Goal: Task Accomplishment & Management: Complete application form

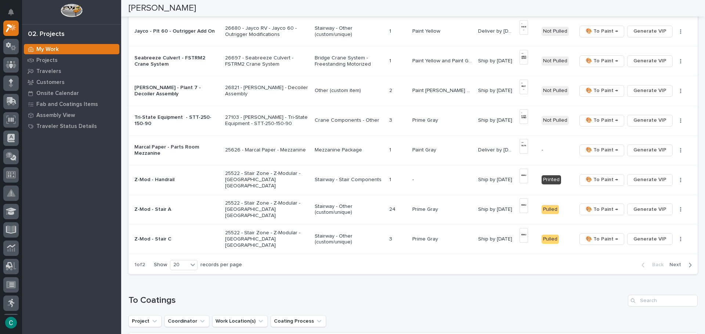
scroll to position [477, 0]
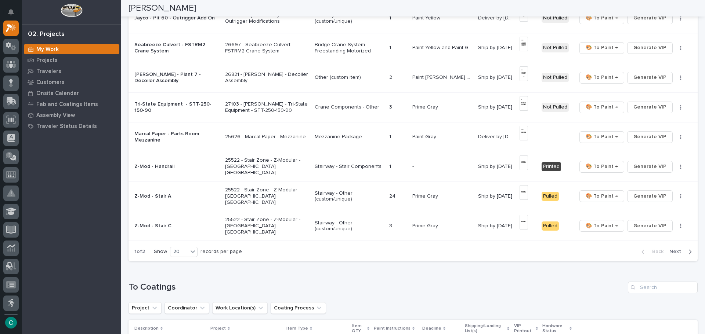
click at [685, 254] on div "button" at bounding box center [688, 252] width 6 height 7
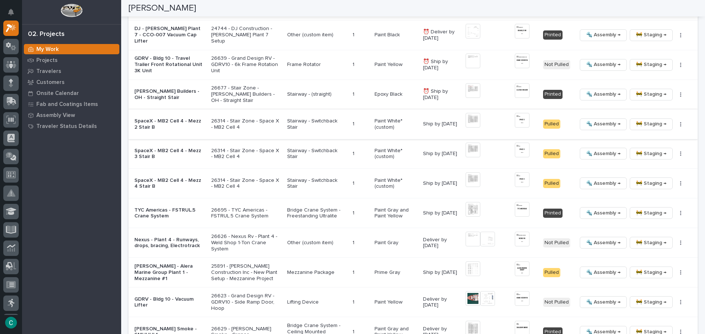
scroll to position [587, 0]
click at [636, 97] on span "🚧 Staging →" at bounding box center [651, 94] width 30 height 9
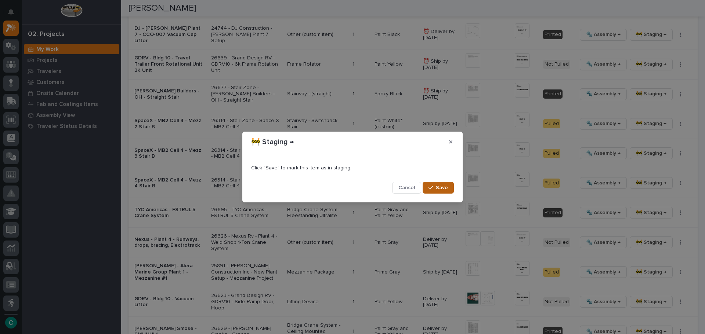
click at [444, 189] on span "Save" at bounding box center [442, 188] width 12 height 7
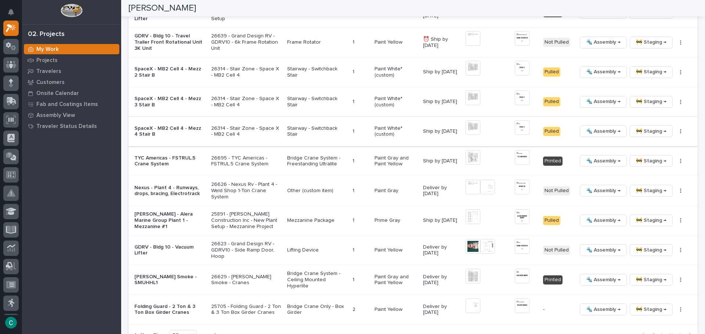
scroll to position [646, 0]
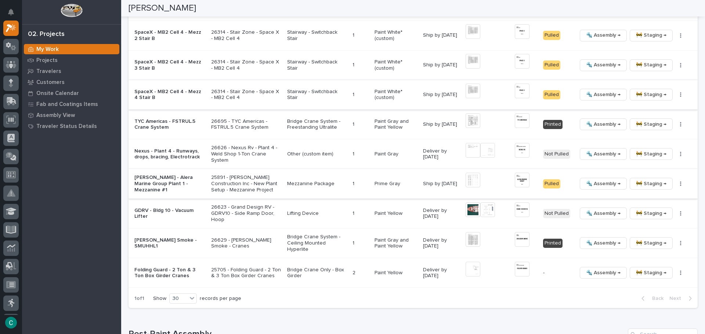
click at [467, 177] on img at bounding box center [472, 180] width 15 height 15
click at [641, 185] on span "🚧 Staging →" at bounding box center [651, 183] width 30 height 9
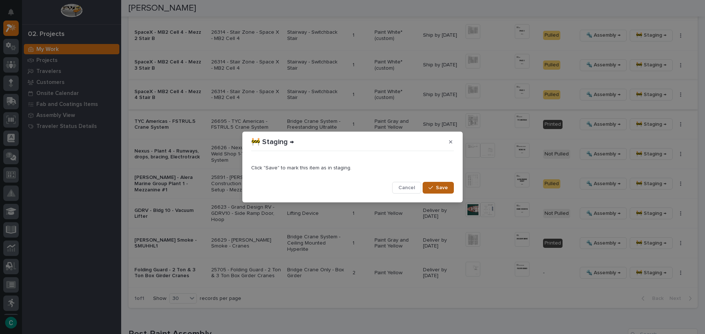
click at [445, 191] on span "Save" at bounding box center [442, 188] width 12 height 7
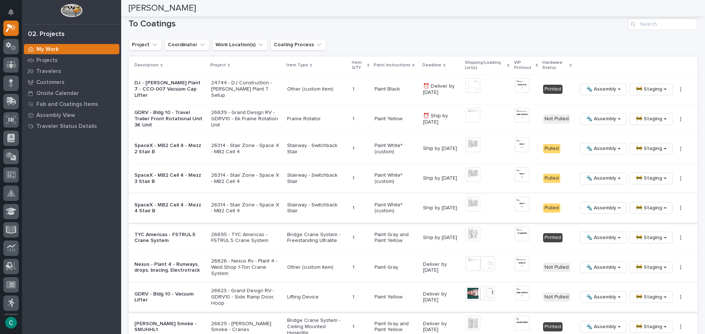
scroll to position [521, 0]
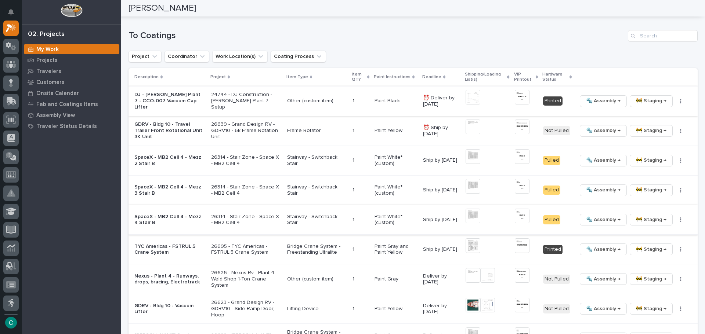
click at [470, 99] on img at bounding box center [472, 97] width 15 height 15
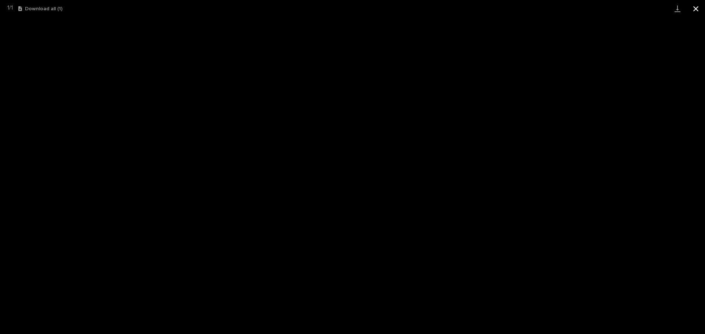
click at [696, 8] on button "Close gallery" at bounding box center [695, 8] width 18 height 17
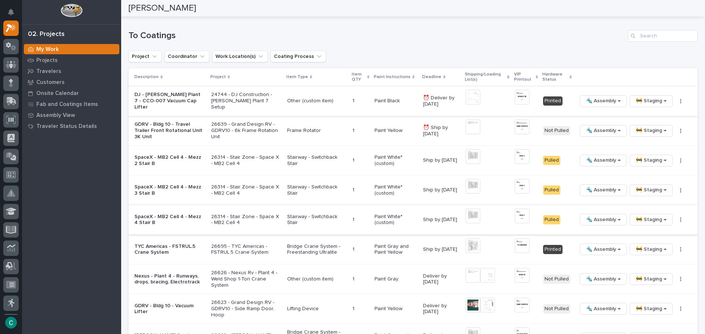
click at [519, 99] on img at bounding box center [521, 97] width 15 height 15
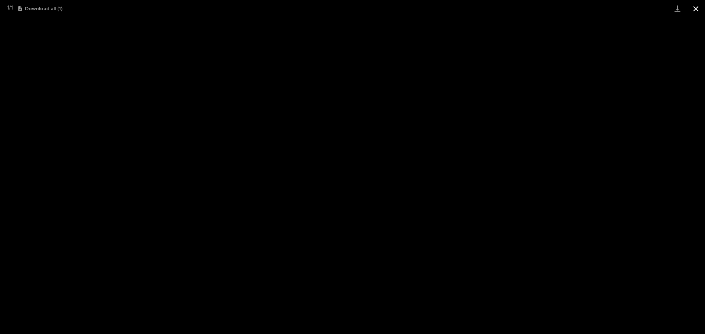
click at [697, 7] on button "Close gallery" at bounding box center [695, 8] width 18 height 17
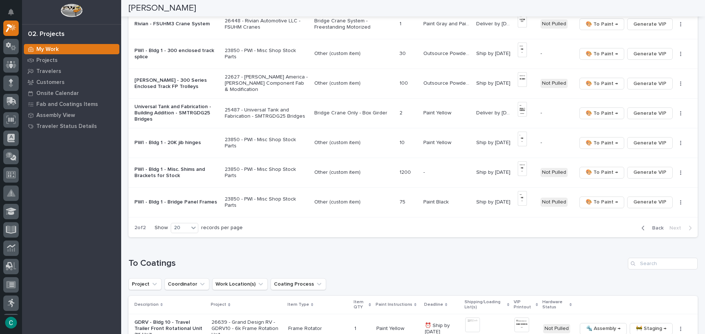
scroll to position [294, 0]
click at [657, 225] on span "Back" at bounding box center [655, 227] width 16 height 7
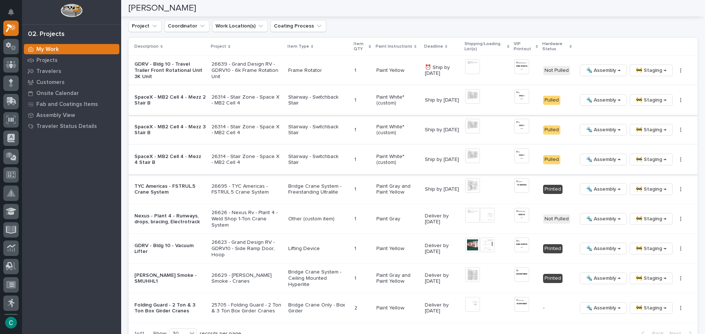
scroll to position [807, 0]
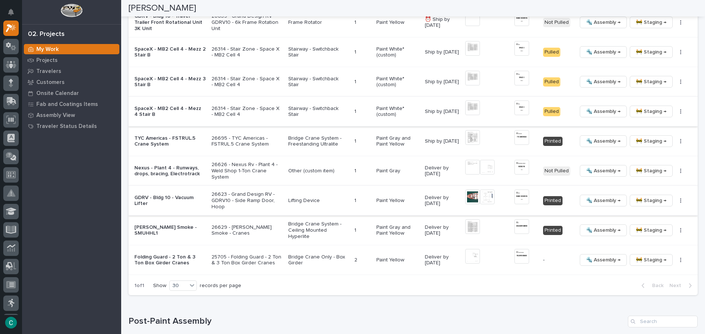
click at [487, 199] on img at bounding box center [487, 197] width 15 height 15
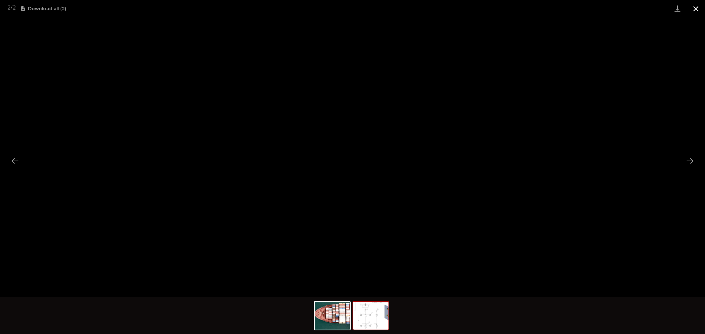
click at [696, 7] on button "Close gallery" at bounding box center [695, 8] width 18 height 17
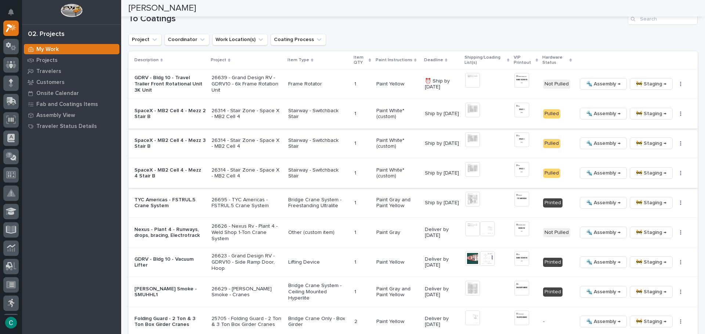
scroll to position [734, 0]
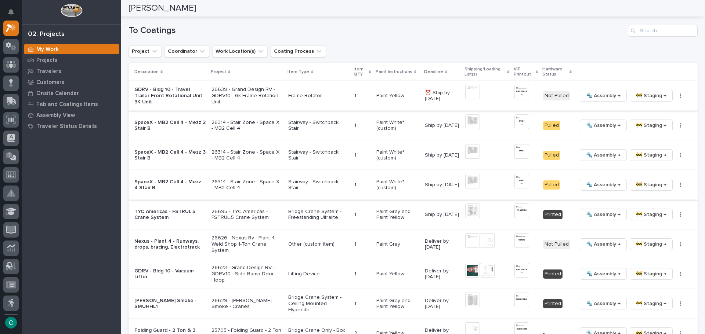
click at [467, 93] on img at bounding box center [472, 92] width 15 height 15
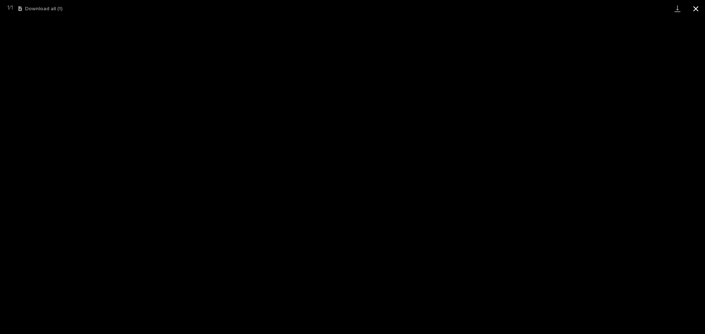
click at [696, 11] on button "Close gallery" at bounding box center [695, 8] width 18 height 17
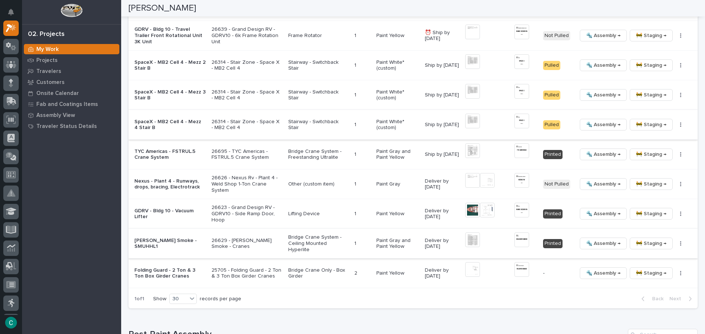
scroll to position [807, 0]
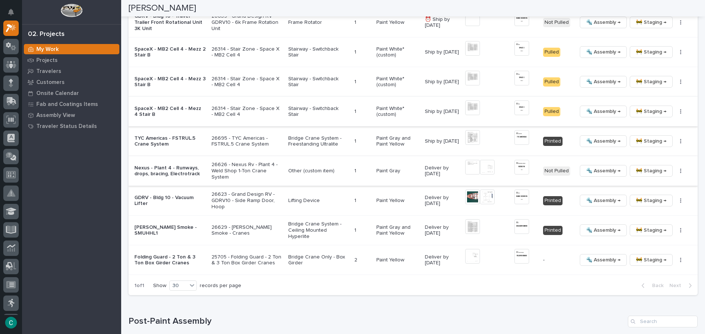
click at [473, 171] on img at bounding box center [472, 167] width 15 height 15
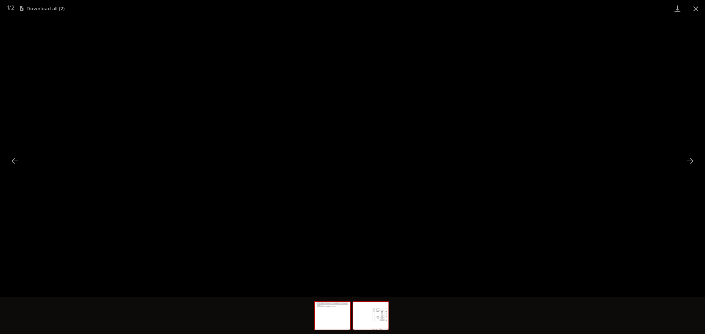
click at [375, 317] on img at bounding box center [370, 316] width 35 height 28
click at [332, 313] on img at bounding box center [331, 316] width 35 height 28
click at [359, 327] on img at bounding box center [370, 316] width 35 height 28
drag, startPoint x: 692, startPoint y: 8, endPoint x: 691, endPoint y: 4, distance: 4.9
click at [692, 8] on button "Close gallery" at bounding box center [695, 8] width 18 height 17
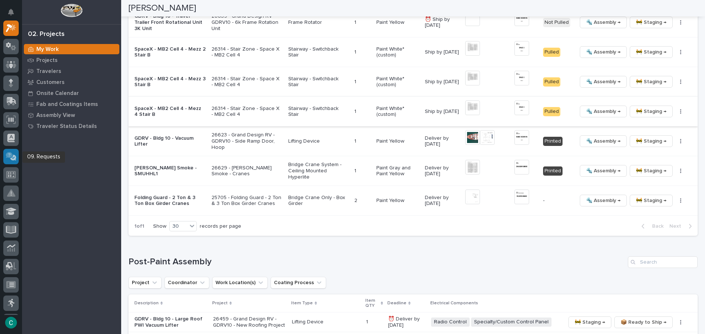
click at [17, 156] on div at bounding box center [10, 156] width 15 height 15
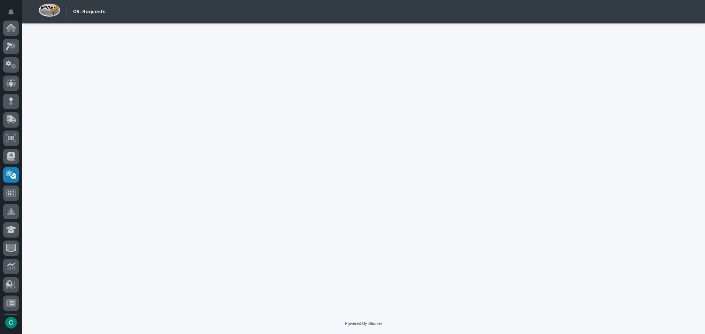
scroll to position [127, 0]
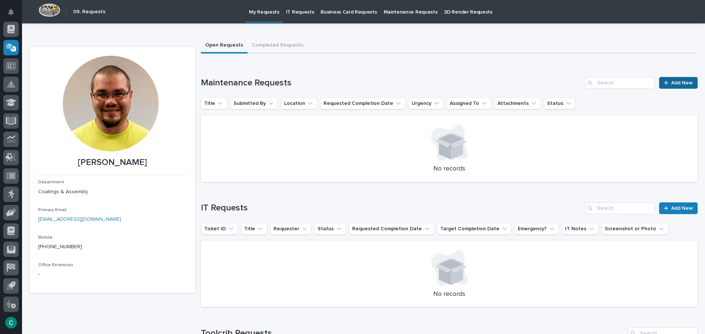
click at [684, 83] on span "Add New" at bounding box center [682, 82] width 22 height 5
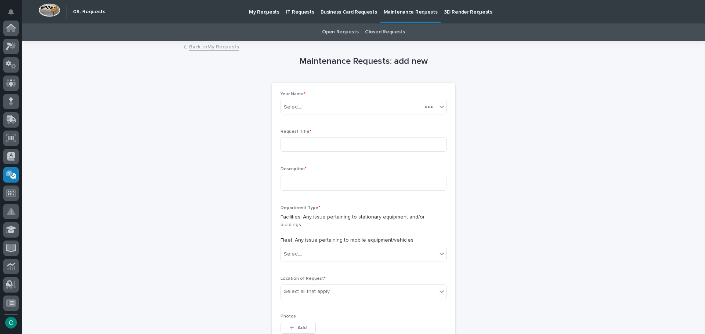
scroll to position [127, 0]
click at [378, 142] on input at bounding box center [363, 144] width 166 height 15
type input "d"
type input "Oven Exhaust 1 bearing"
click at [362, 185] on textarea at bounding box center [363, 183] width 166 height 16
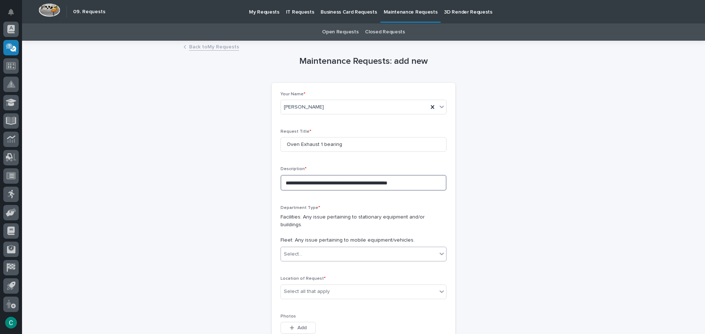
type textarea "**********"
click at [368, 250] on div "Select..." at bounding box center [359, 254] width 156 height 12
click at [329, 262] on div "Facilities" at bounding box center [360, 261] width 165 height 13
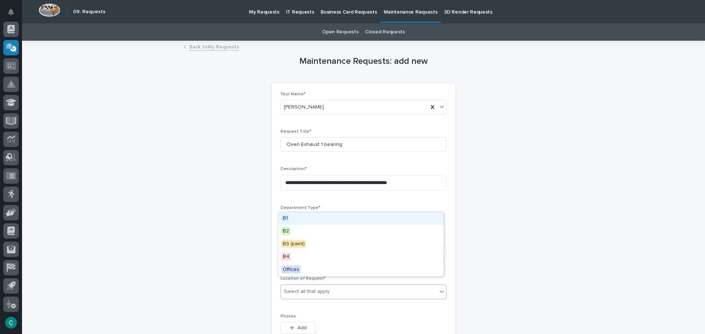
click at [317, 288] on div "Select all that apply" at bounding box center [307, 292] width 46 height 8
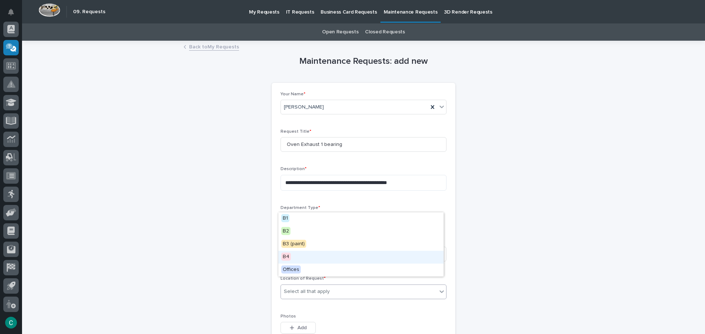
click at [299, 257] on div "B4" at bounding box center [360, 257] width 165 height 13
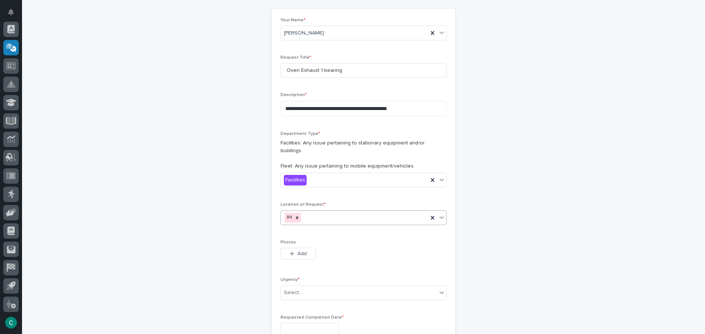
scroll to position [110, 0]
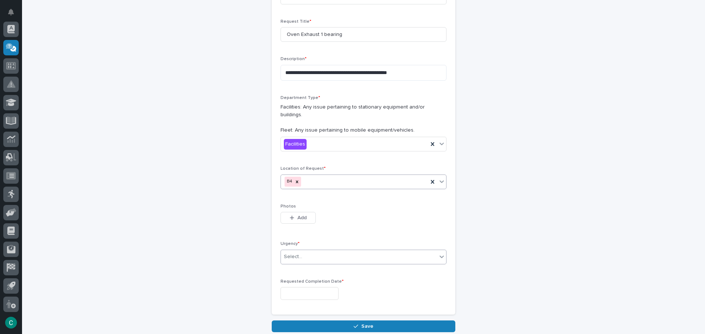
click at [316, 253] on div "Select..." at bounding box center [359, 257] width 156 height 12
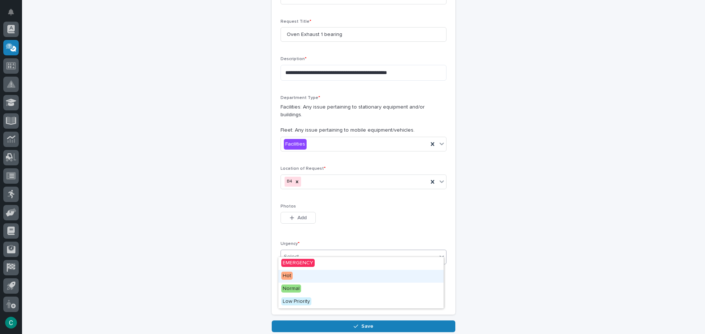
click at [291, 282] on div "Hot" at bounding box center [360, 276] width 165 height 13
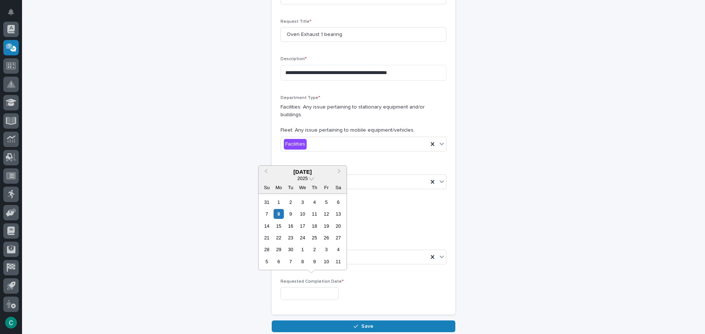
click at [292, 287] on input "text" at bounding box center [309, 293] width 58 height 13
click at [276, 215] on div "8" at bounding box center [278, 214] width 10 height 10
type input "**********"
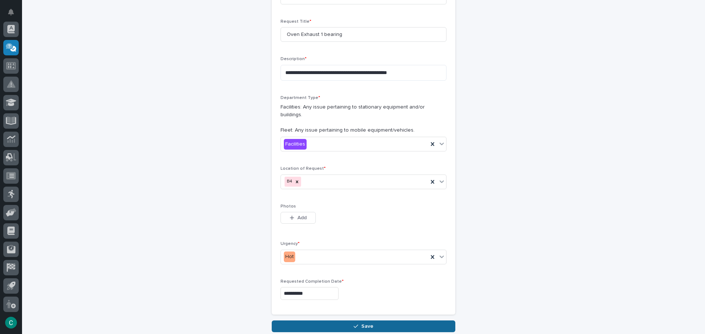
click at [330, 324] on button "Save" at bounding box center [363, 327] width 183 height 12
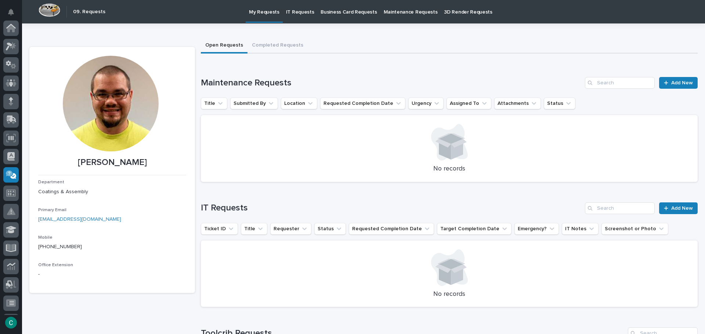
scroll to position [127, 0]
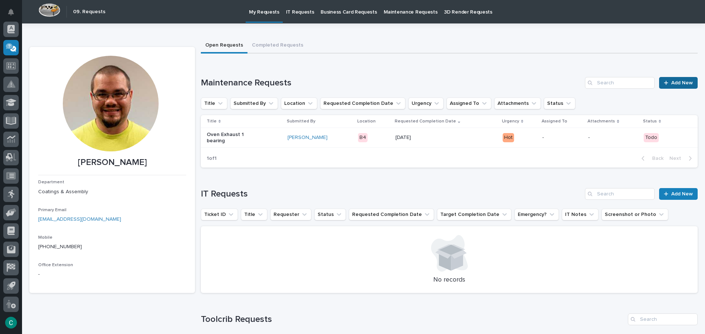
click at [677, 83] on span "Add New" at bounding box center [682, 82] width 22 height 5
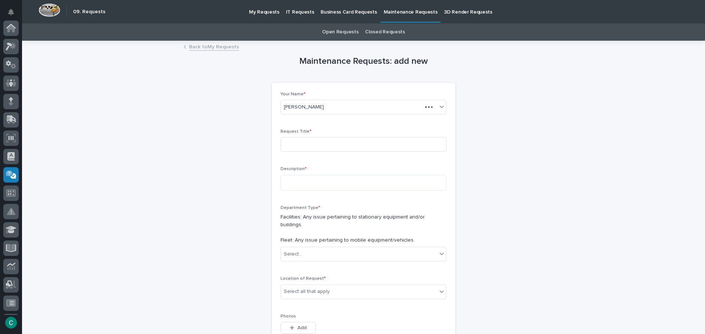
scroll to position [127, 0]
click at [366, 144] on input at bounding box center [363, 144] width 166 height 15
type input "Wash bay bumpers"
click at [352, 179] on textarea at bounding box center [363, 183] width 166 height 16
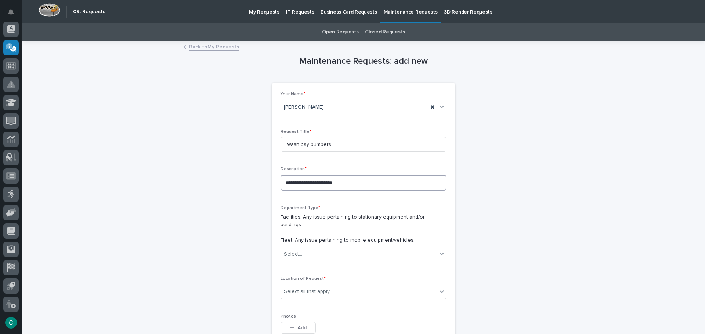
type textarea "**********"
click at [333, 248] on div "Select..." at bounding box center [359, 254] width 156 height 12
click at [315, 262] on div "Facilities" at bounding box center [360, 261] width 165 height 13
click at [308, 288] on div "Select all that apply" at bounding box center [307, 292] width 46 height 8
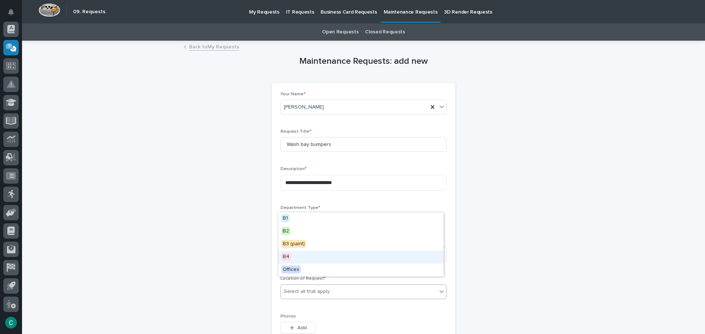
click at [309, 256] on div "B4" at bounding box center [360, 257] width 165 height 13
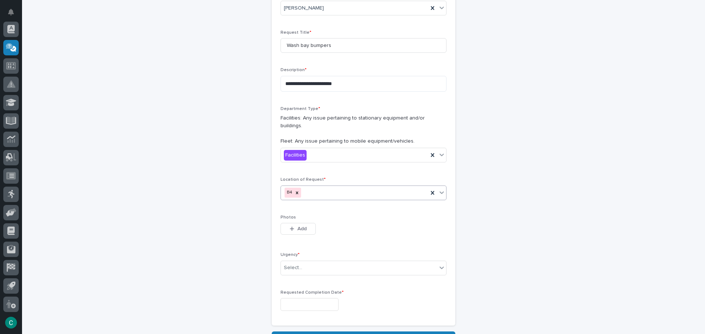
scroll to position [110, 0]
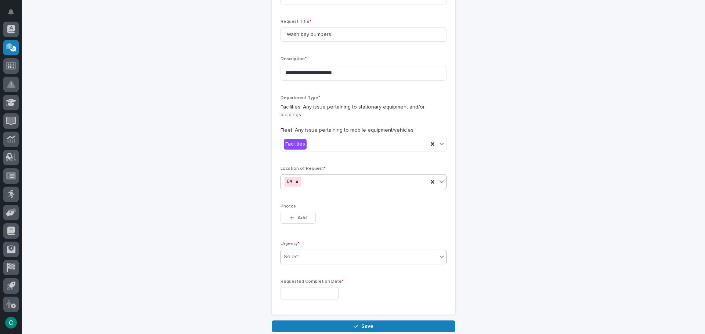
click at [308, 251] on div "Select..." at bounding box center [359, 257] width 156 height 12
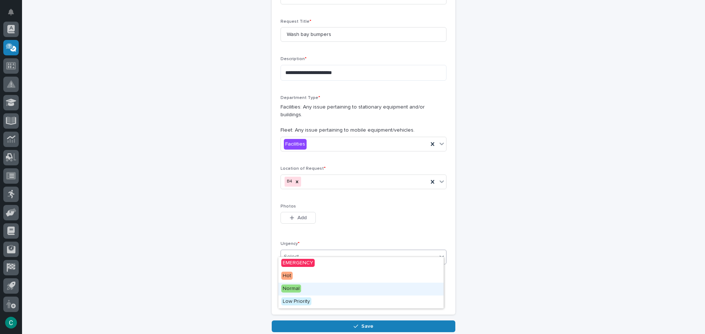
click at [302, 288] on div "Normal" at bounding box center [360, 289] width 165 height 13
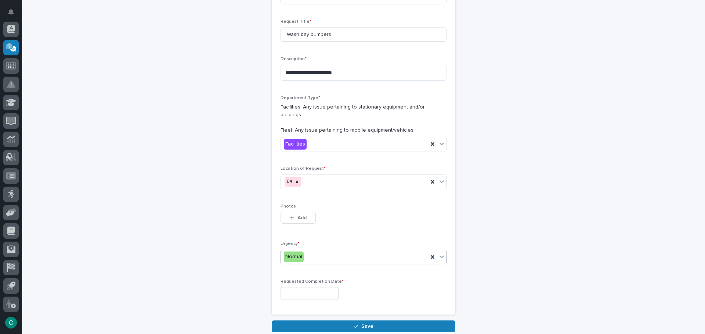
click at [303, 288] on input "text" at bounding box center [309, 293] width 58 height 13
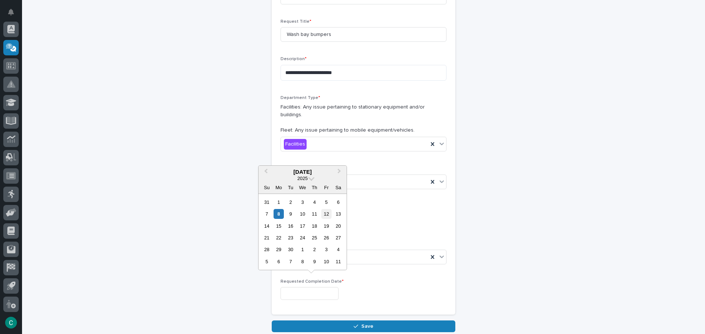
click at [324, 219] on div "12" at bounding box center [326, 214] width 10 height 10
type input "**********"
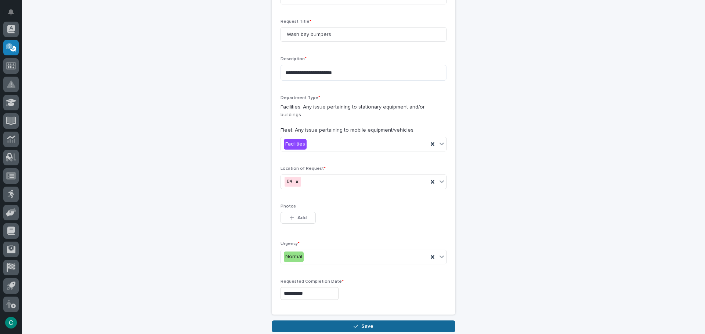
click at [361, 323] on span "Save" at bounding box center [367, 326] width 12 height 7
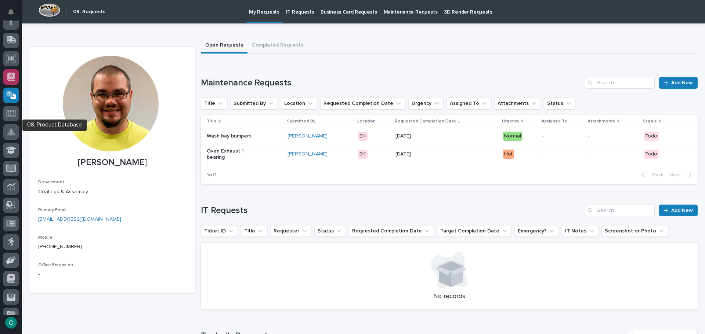
scroll to position [17, 0]
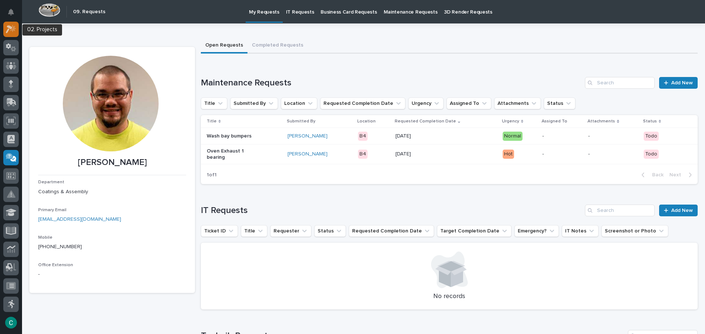
click at [8, 33] on icon at bounding box center [11, 29] width 11 height 8
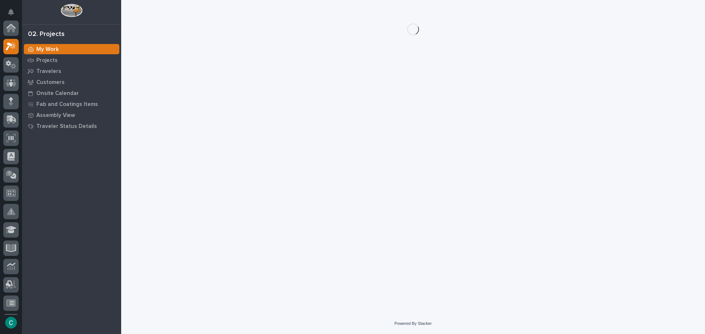
scroll to position [18, 0]
